Goal: Task Accomplishment & Management: Complete application form

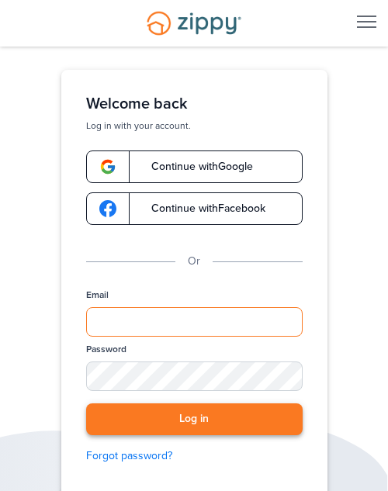
type input "**********"
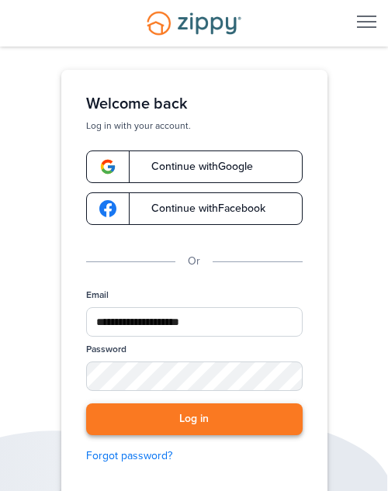
click at [151, 430] on button "Log in" at bounding box center [194, 419] width 216 height 32
click at [167, 174] on link "Continue with Google" at bounding box center [194, 166] width 216 height 33
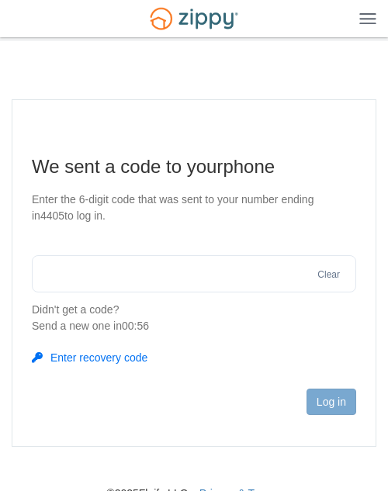
click at [367, 19] on img at bounding box center [367, 18] width 17 height 12
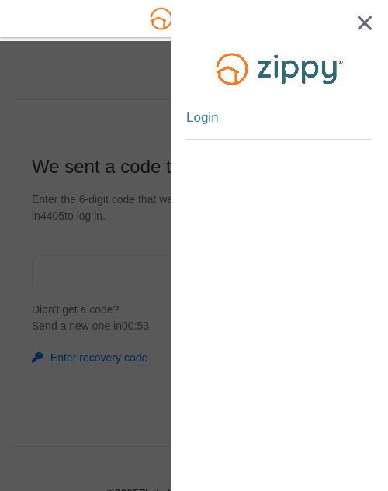
click at [225, 99] on li "Login" at bounding box center [279, 118] width 186 height 43
click at [211, 116] on link "Login" at bounding box center [202, 119] width 33 height 19
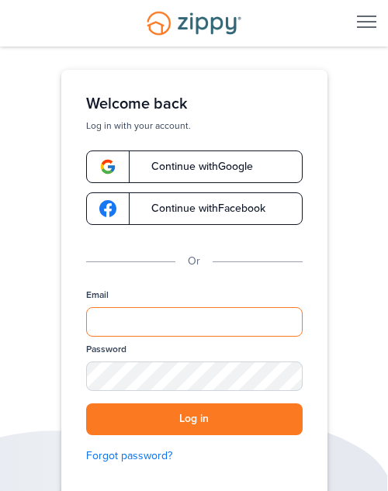
type input "**********"
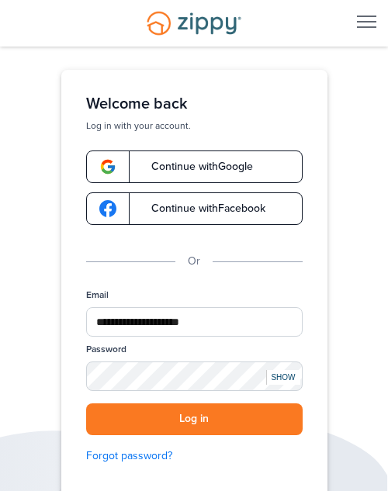
click at [371, 25] on div "Desktop Navigation" at bounding box center [366, 23] width 19 height 14
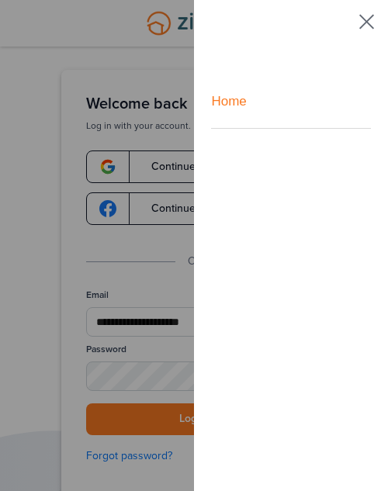
click at [234, 103] on link "Home" at bounding box center [290, 101] width 159 height 53
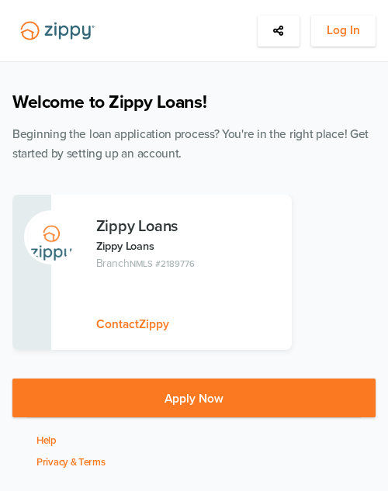
click at [164, 392] on button "Apply Now" at bounding box center [193, 397] width 363 height 39
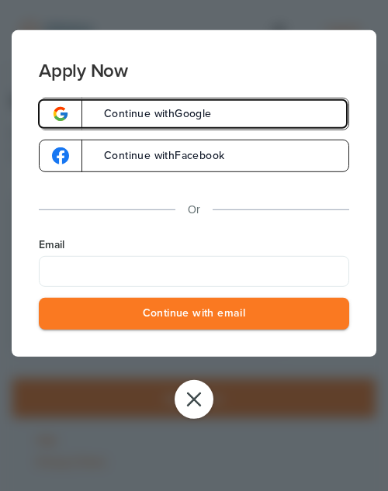
click at [247, 108] on link "Continue with Google" at bounding box center [194, 114] width 310 height 33
